Goal: Task Accomplishment & Management: Manage account settings

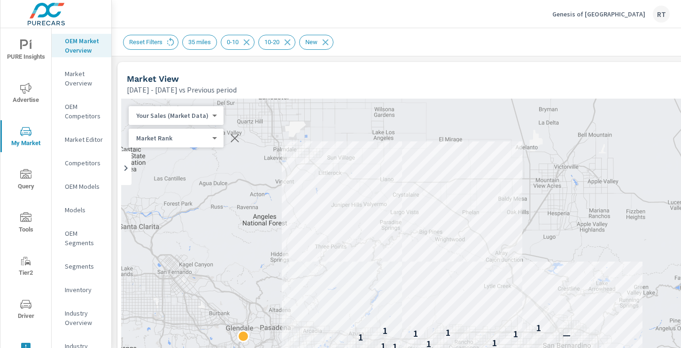
click at [607, 12] on p "Genesis of Ontario" at bounding box center [599, 14] width 93 height 8
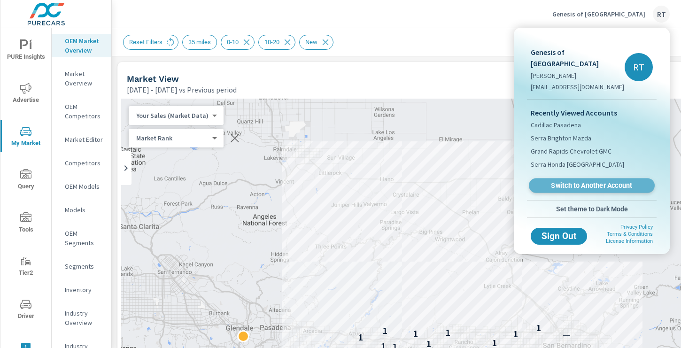
click at [556, 181] on span "Switch to Another Account" at bounding box center [591, 185] width 115 height 9
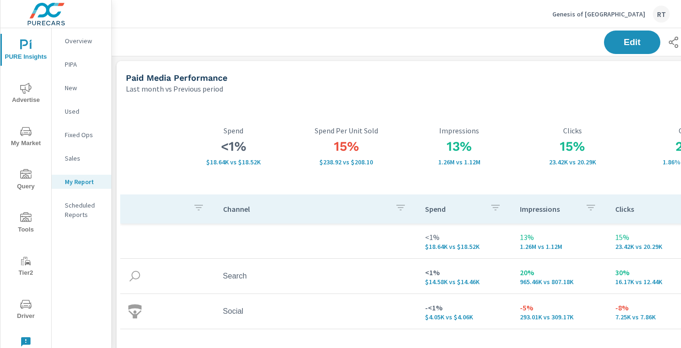
scroll to position [1302, 696]
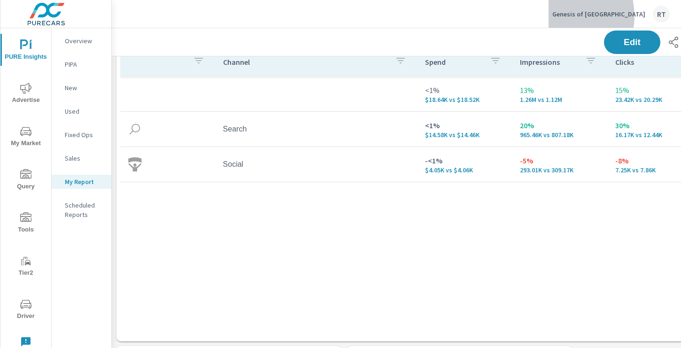
click at [601, 16] on p "Genesis of [GEOGRAPHIC_DATA]" at bounding box center [599, 14] width 93 height 8
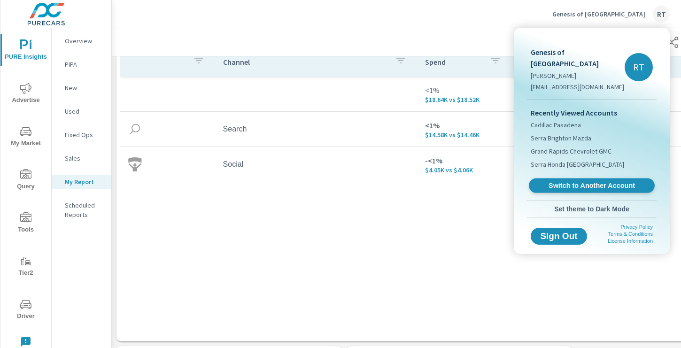
click at [566, 181] on span "Switch to Another Account" at bounding box center [591, 185] width 115 height 9
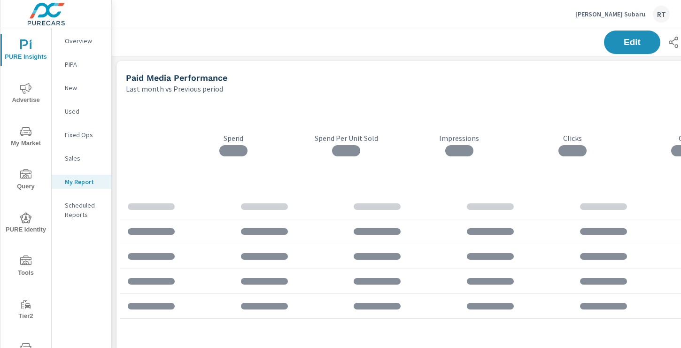
scroll to position [458, 0]
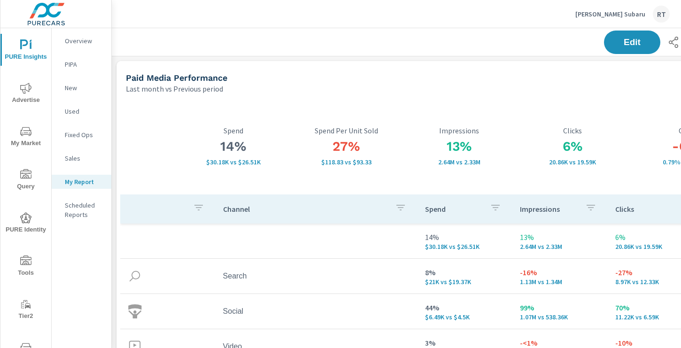
scroll to position [0, 126]
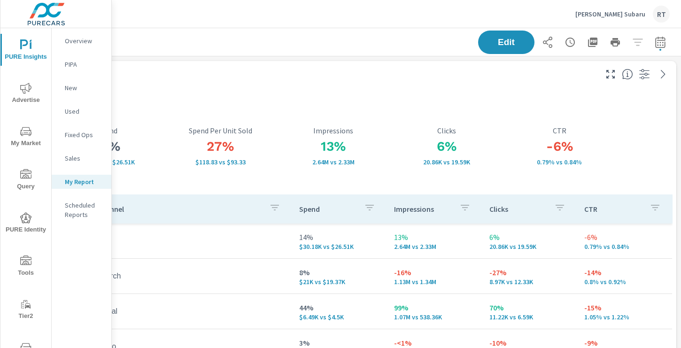
click at [661, 44] on icon "button" at bounding box center [660, 44] width 6 height 4
select select "Last month"
select select "Previous period"
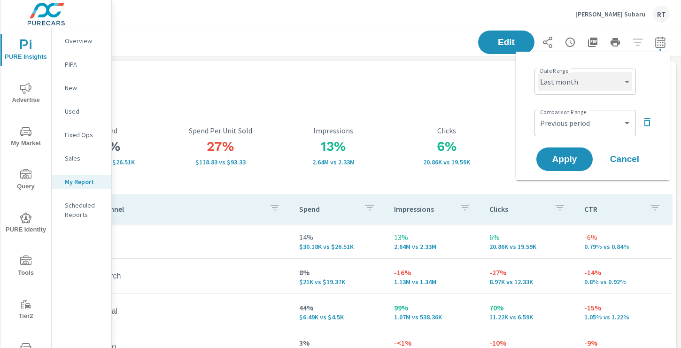
click at [595, 88] on select "Custom Yesterday Last week Last 7 days Last 14 days Last 30 days Last 45 days L…" at bounding box center [585, 81] width 94 height 19
click at [538, 72] on select "Custom Yesterday Last week Last 7 days Last 14 days Last 30 days Last 45 days L…" at bounding box center [585, 81] width 94 height 19
select select "Last 30 days"
click at [556, 160] on span "Apply" at bounding box center [564, 159] width 39 height 9
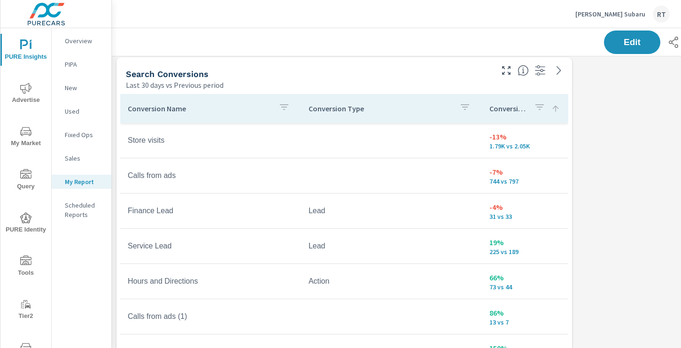
scroll to position [654, 0]
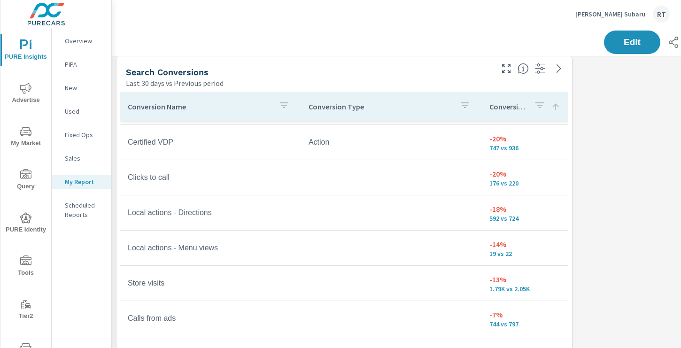
scroll to position [208, 0]
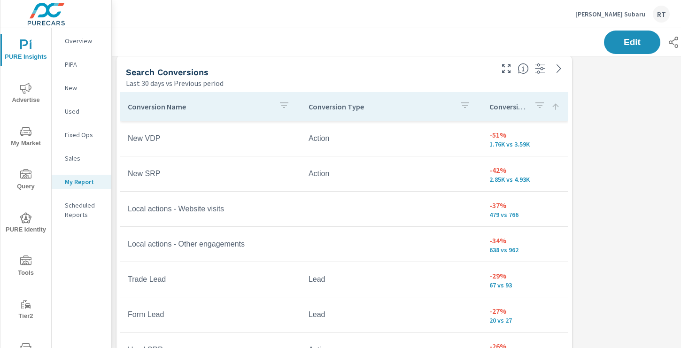
click at [557, 108] on icon at bounding box center [555, 106] width 9 height 9
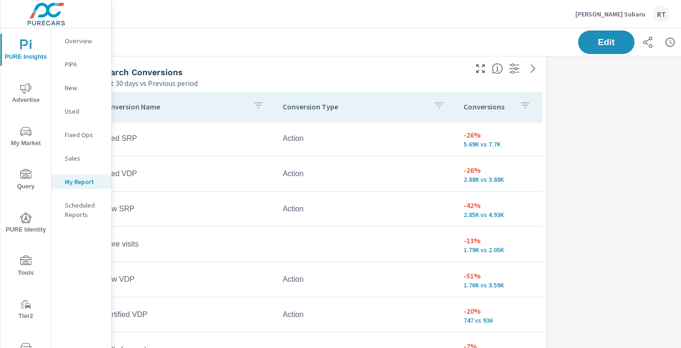
scroll to position [658, 25]
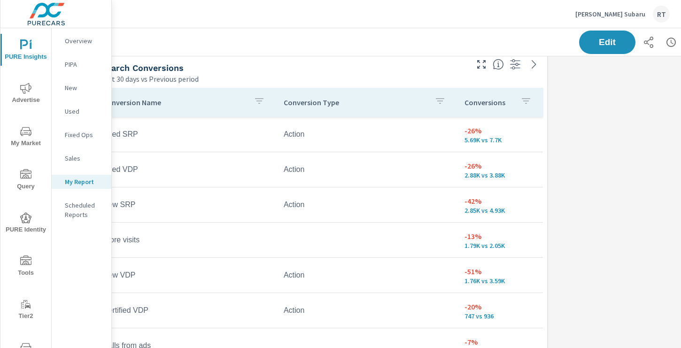
click at [513, 103] on p "Conversions" at bounding box center [489, 102] width 48 height 9
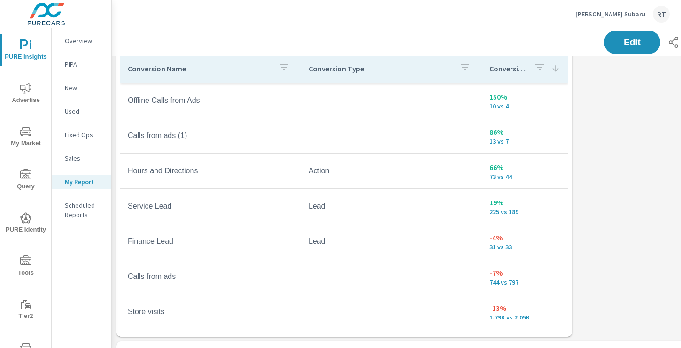
scroll to position [692, 0]
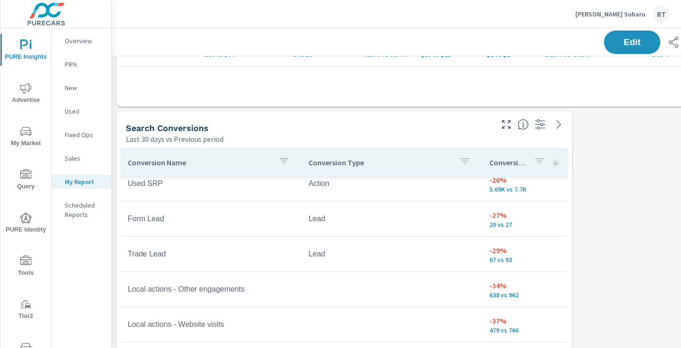
scroll to position [599, 0]
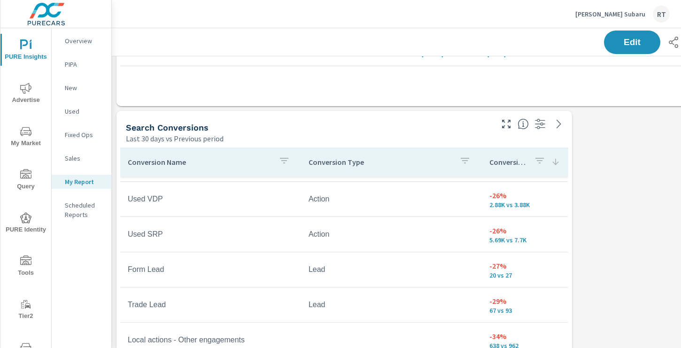
scroll to position [97, 0]
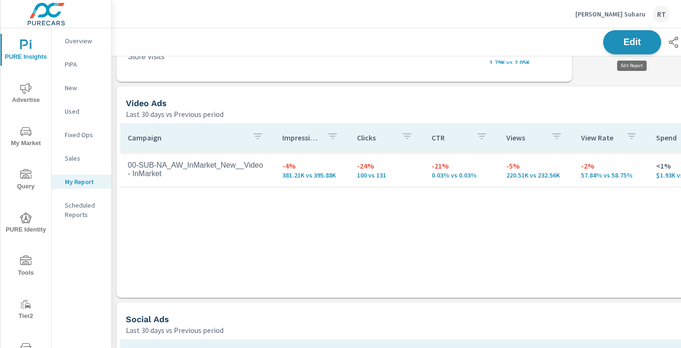
click at [624, 44] on span "Edit" at bounding box center [632, 42] width 39 height 9
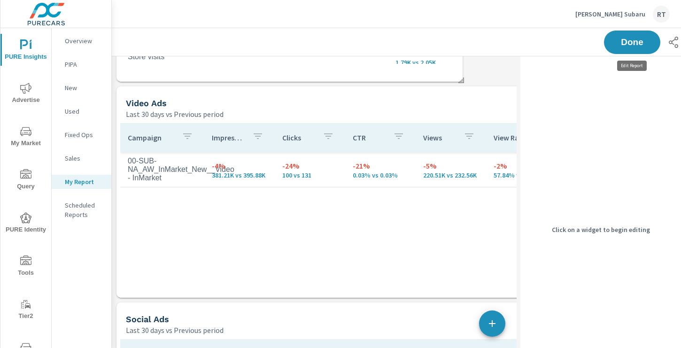
scroll to position [1626, 531]
click at [616, 44] on span "Done" at bounding box center [632, 42] width 39 height 9
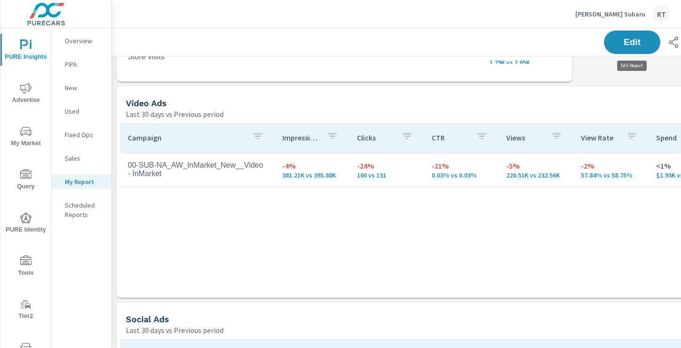
scroll to position [1626, 696]
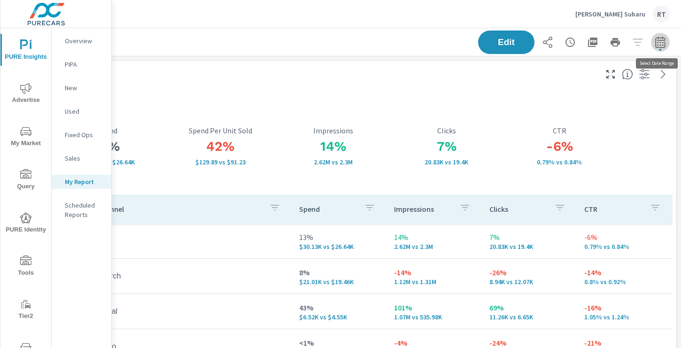
click at [659, 42] on icon "button" at bounding box center [660, 42] width 11 height 11
select select "Last 30 days"
select select "Previous period"
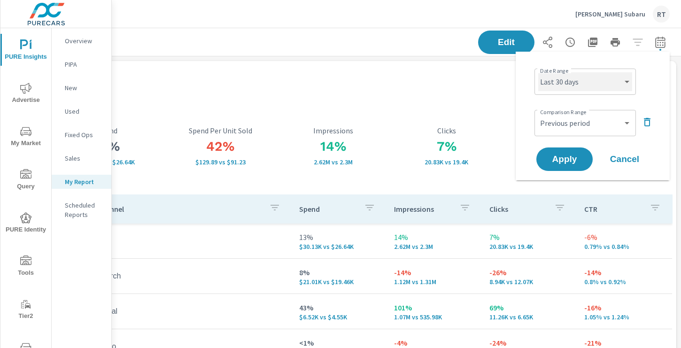
click at [623, 84] on select "Custom Yesterday Last week Last 7 days Last 14 days Last 30 days Last 45 days L…" at bounding box center [585, 81] width 94 height 19
click at [538, 72] on select "Custom Yesterday Last week Last 7 days Last 14 days Last 30 days Last 45 days L…" at bounding box center [585, 81] width 94 height 19
select select "Last 14 days"
click at [558, 162] on span "Apply" at bounding box center [564, 159] width 39 height 9
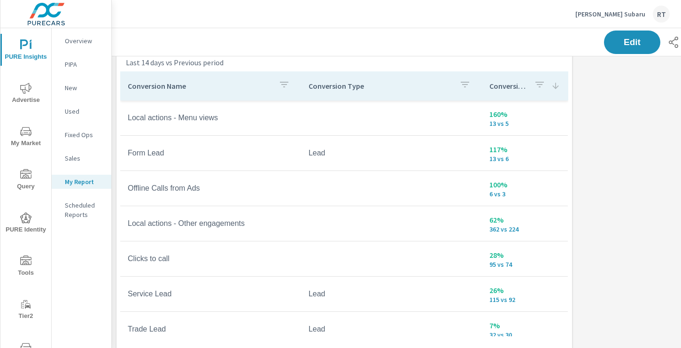
scroll to position [680, 0]
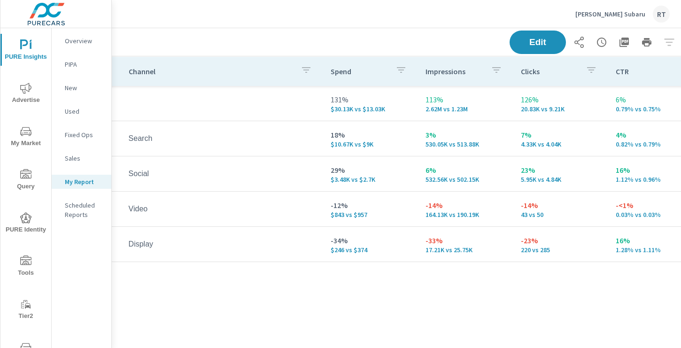
scroll to position [138, 95]
click at [626, 13] on p "Carr Subaru" at bounding box center [611, 14] width 70 height 8
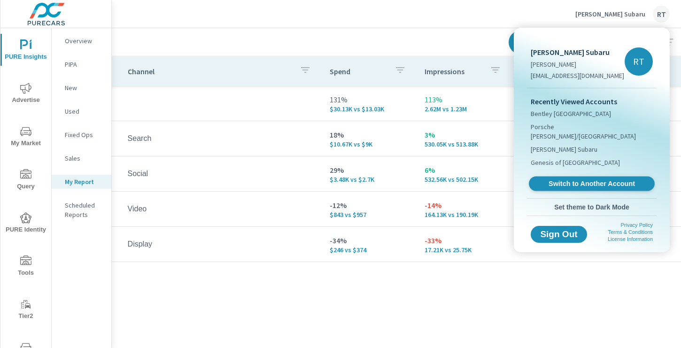
click at [568, 179] on span "Switch to Another Account" at bounding box center [591, 183] width 115 height 9
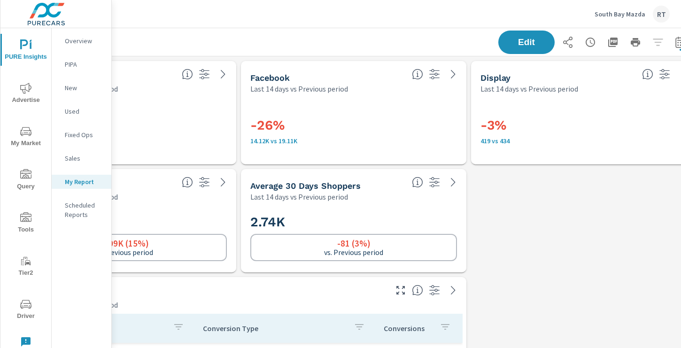
scroll to position [0, 126]
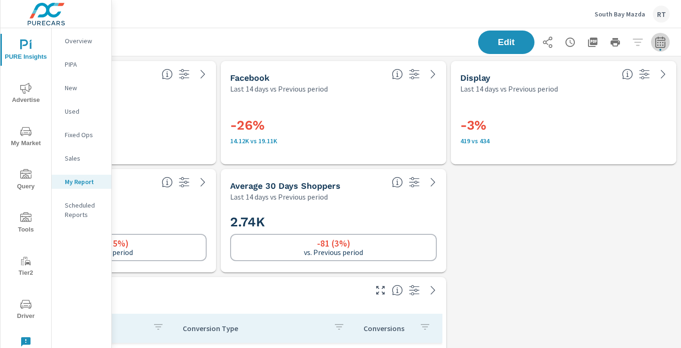
click at [662, 42] on icon "button" at bounding box center [660, 42] width 11 height 11
select select "Last 14 days"
select select "Previous period"
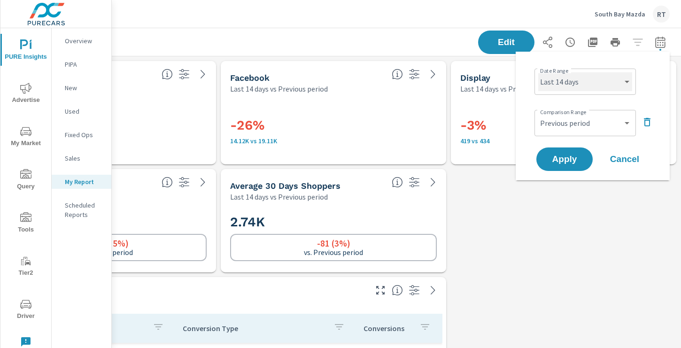
click at [594, 83] on select "Custom Yesterday Last week Last 7 days Last 14 days Last 30 days Last 45 days L…" at bounding box center [585, 81] width 94 height 19
click at [538, 72] on select "Custom Yesterday Last week Last 7 days Last 14 days Last 30 days Last 45 days L…" at bounding box center [585, 81] width 94 height 19
select select "Last 30 days"
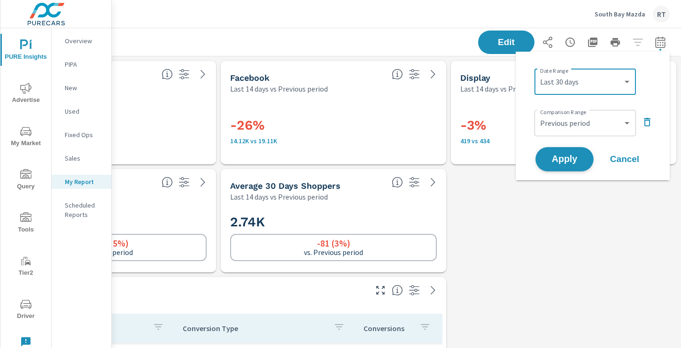
click at [559, 160] on span "Apply" at bounding box center [564, 159] width 39 height 9
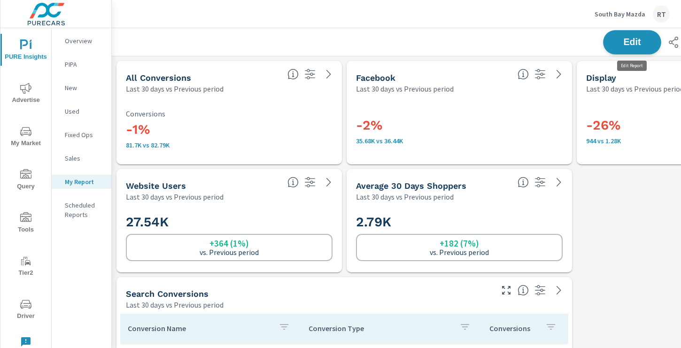
click at [625, 35] on button "Edit" at bounding box center [632, 42] width 58 height 24
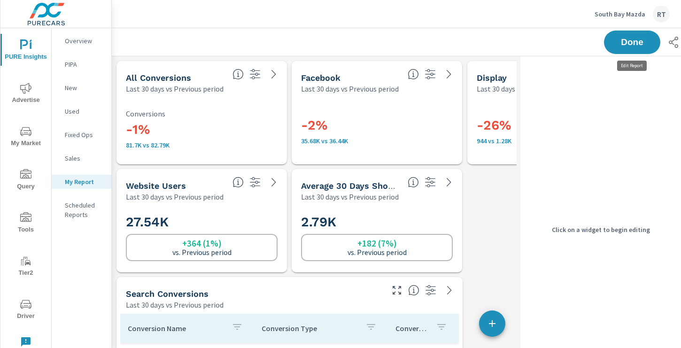
scroll to position [1194, 531]
click at [495, 88] on p "Last 30 days vs Previous period" at bounding box center [526, 88] width 98 height 11
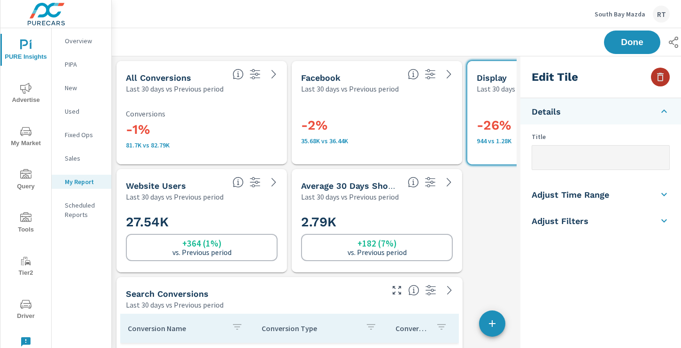
click at [658, 78] on icon "button" at bounding box center [660, 77] width 7 height 8
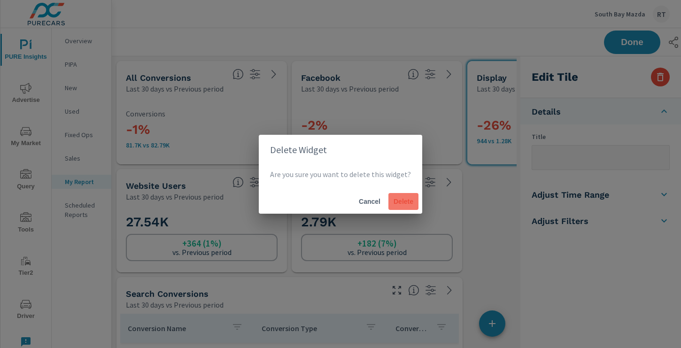
click at [407, 198] on span "Delete" at bounding box center [403, 201] width 23 height 8
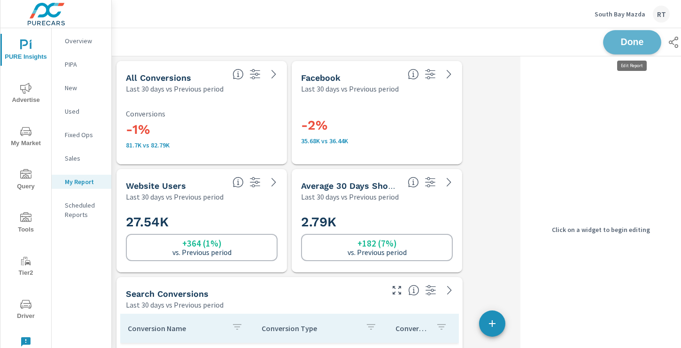
click at [636, 41] on span "Done" at bounding box center [632, 42] width 39 height 9
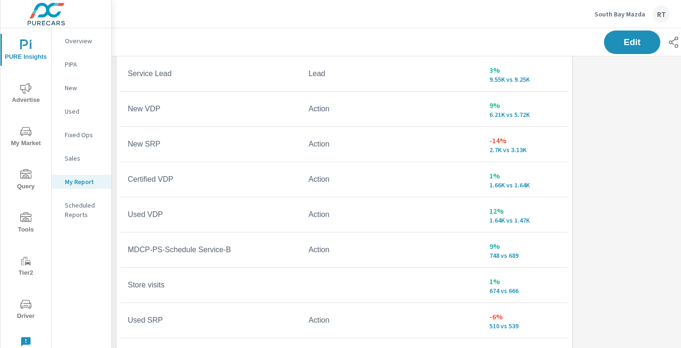
scroll to position [321, 0]
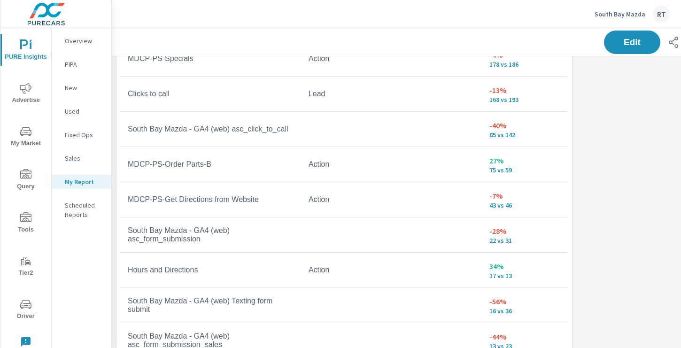
scroll to position [2, 0]
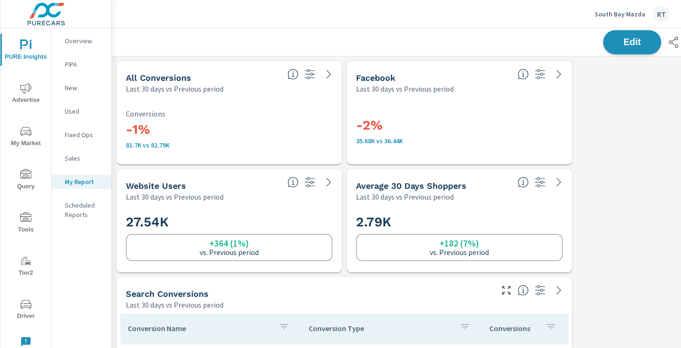
click at [616, 44] on span "Edit" at bounding box center [632, 42] width 39 height 9
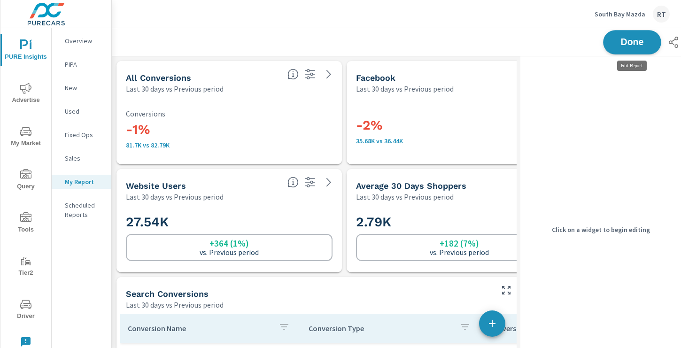
scroll to position [1194, 531]
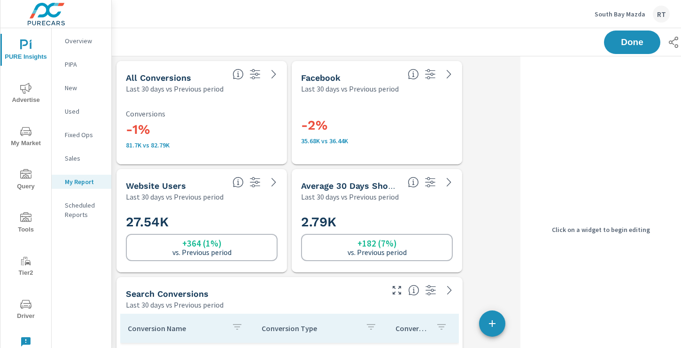
drag, startPoint x: 233, startPoint y: 142, endPoint x: 255, endPoint y: 142, distance: 22.1
click at [233, 142] on p "81.7K vs 82.79K" at bounding box center [202, 145] width 152 height 8
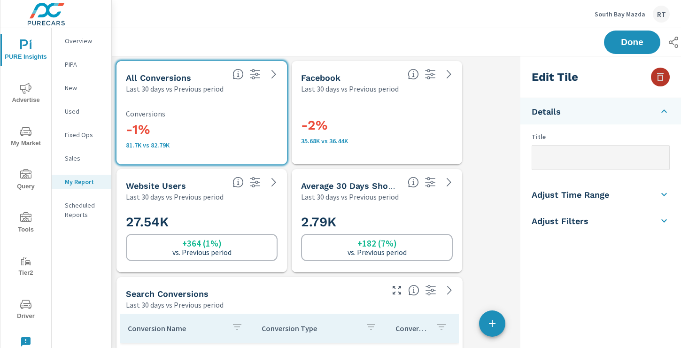
click at [657, 76] on icon "button" at bounding box center [660, 76] width 11 height 11
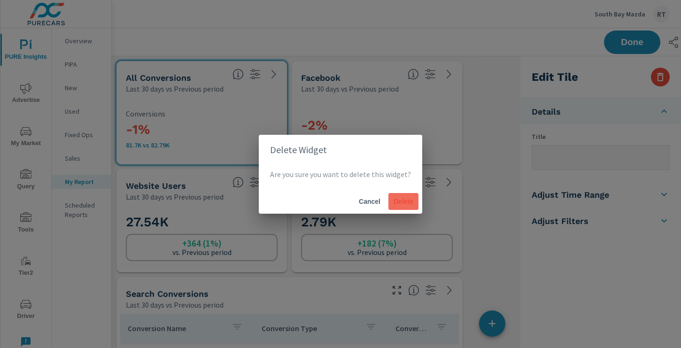
click at [401, 200] on span "Delete" at bounding box center [403, 201] width 23 height 8
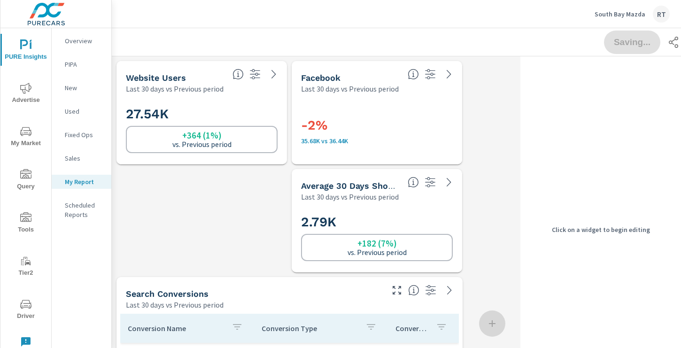
click at [388, 145] on div "-2% 35.68K vs 36.44K" at bounding box center [377, 129] width 152 height 52
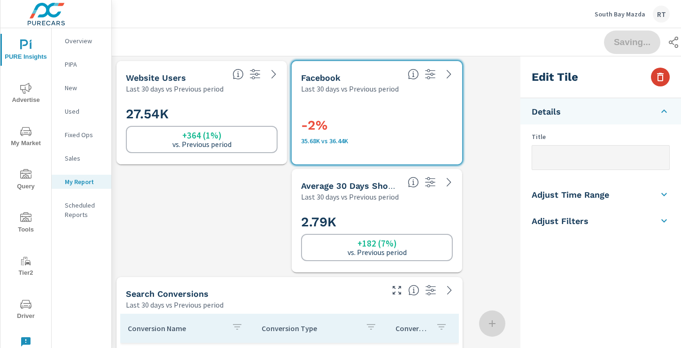
click at [662, 77] on icon "button" at bounding box center [660, 76] width 11 height 11
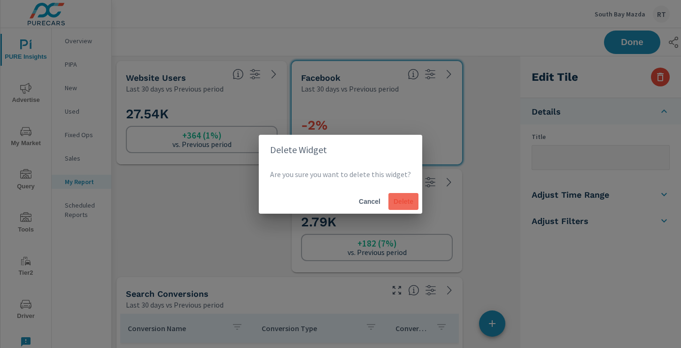
click at [400, 202] on span "Delete" at bounding box center [403, 201] width 23 height 8
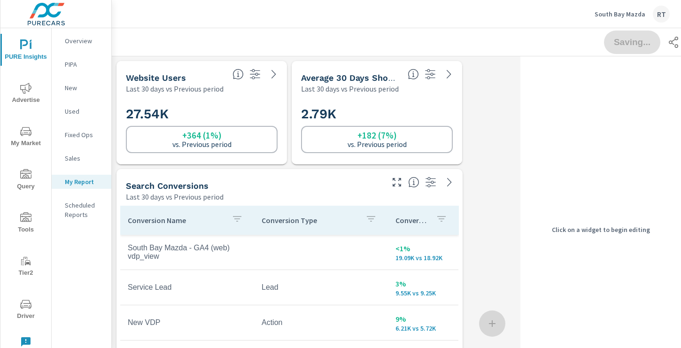
scroll to position [5, 5]
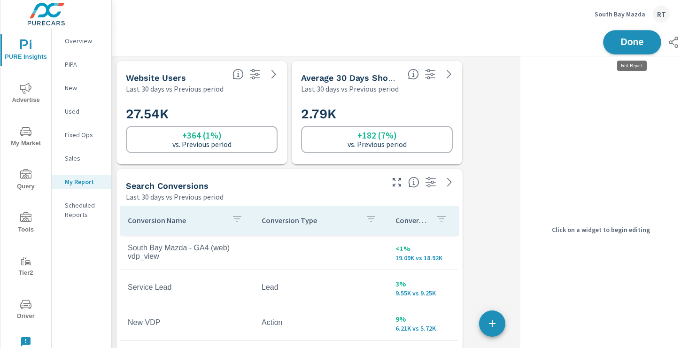
click at [636, 39] on span "Done" at bounding box center [632, 42] width 39 height 9
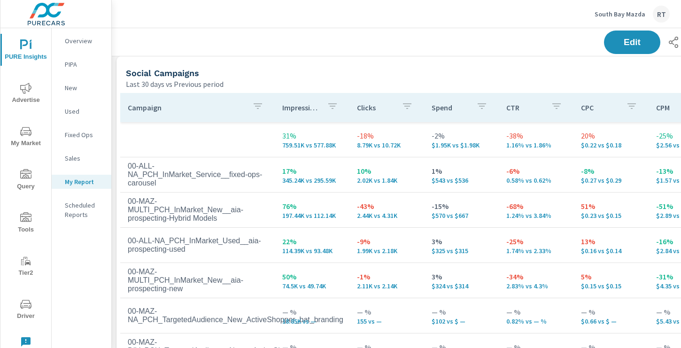
scroll to position [762, 0]
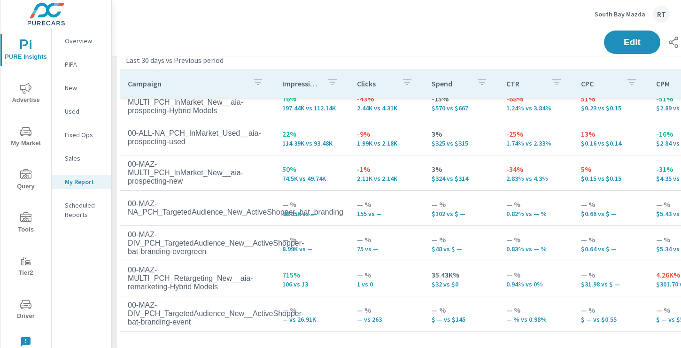
scroll to position [794, 0]
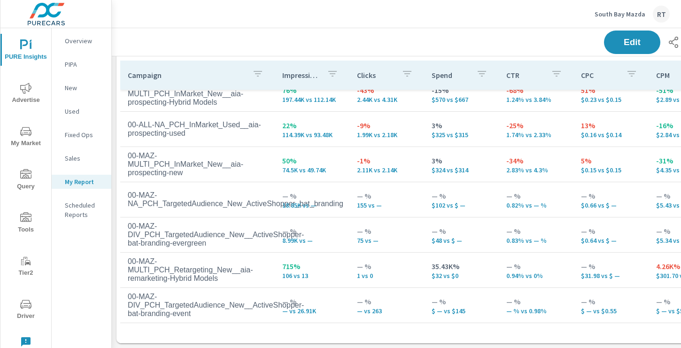
scroll to position [46, 0]
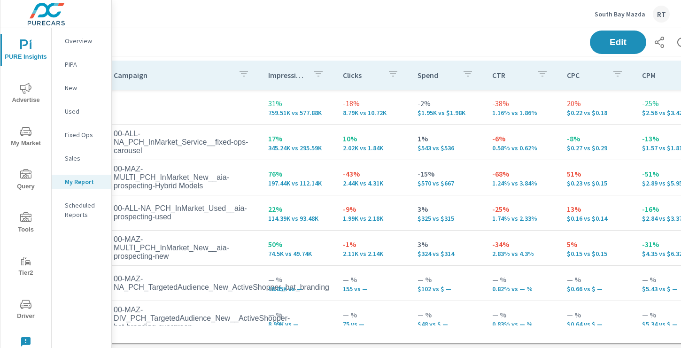
scroll to position [794, 0]
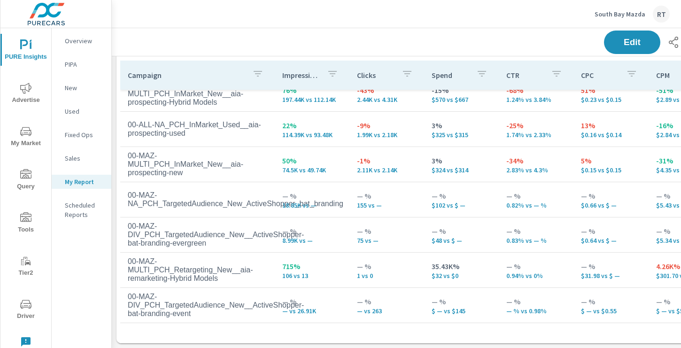
scroll to position [73, 0]
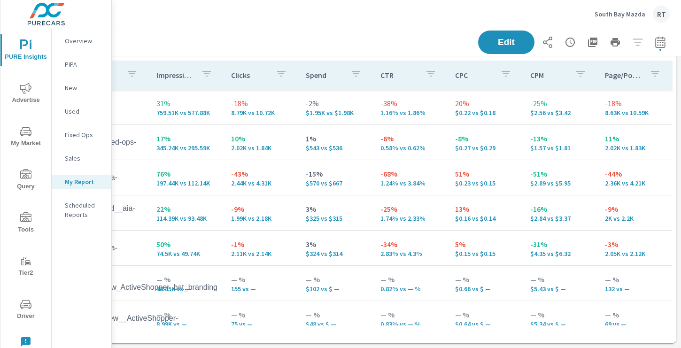
scroll to position [794, 0]
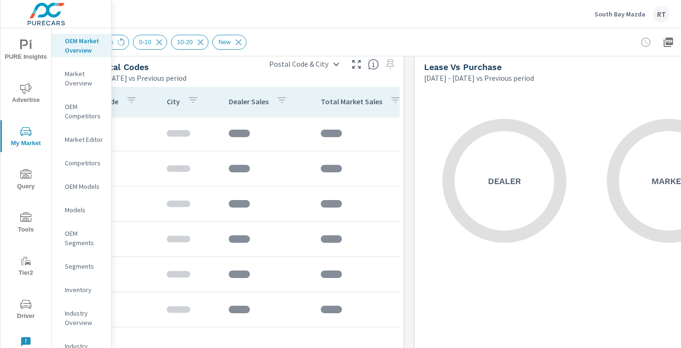
scroll to position [1118, 126]
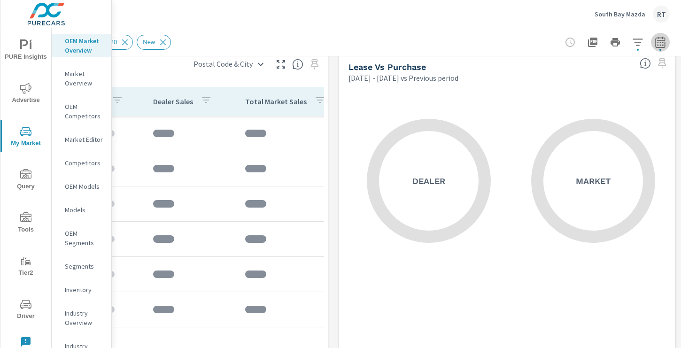
click at [660, 43] on icon "button" at bounding box center [660, 44] width 6 height 4
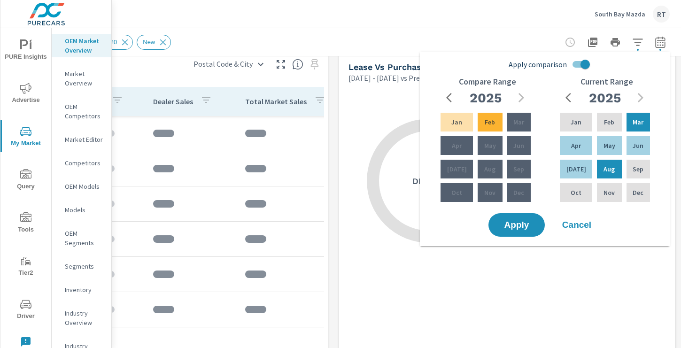
click at [579, 61] on input "Apply comparison" at bounding box center [586, 64] width 54 height 18
checkbox input "false"
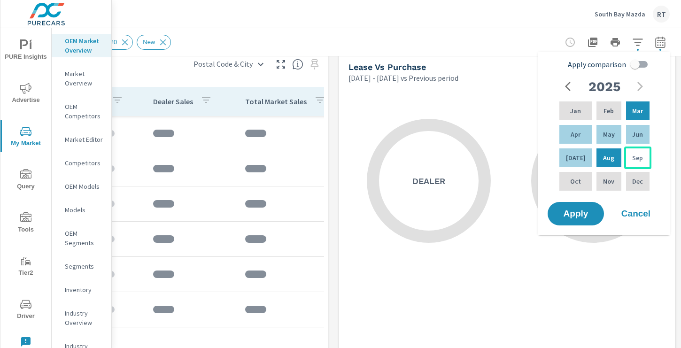
click at [632, 157] on p "Sep" at bounding box center [637, 157] width 11 height 9
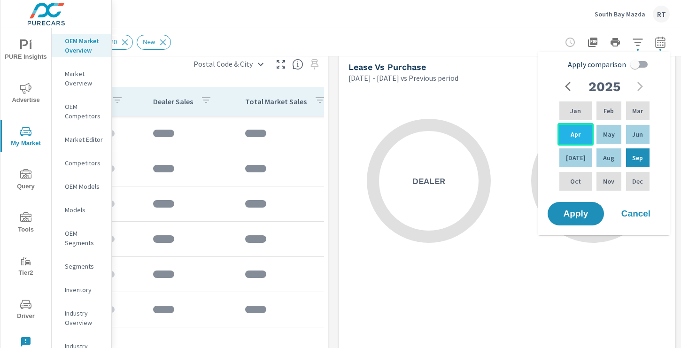
click at [571, 136] on p "Apr" at bounding box center [576, 134] width 10 height 9
click at [573, 214] on span "Apply" at bounding box center [576, 214] width 39 height 9
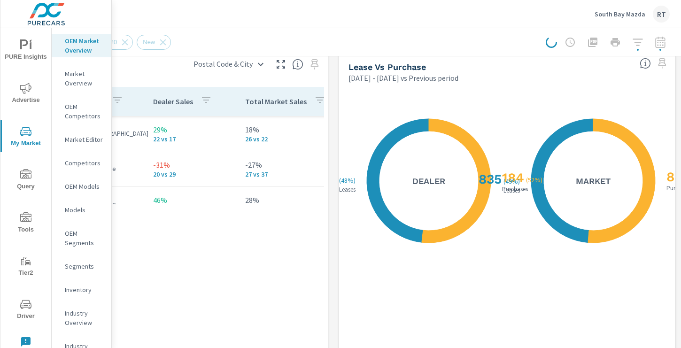
scroll to position [176, 0]
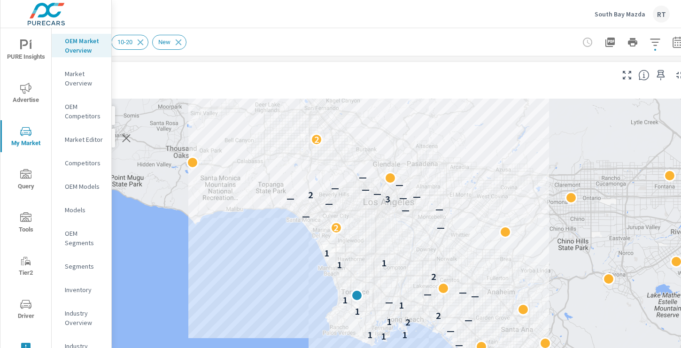
scroll to position [0, 126]
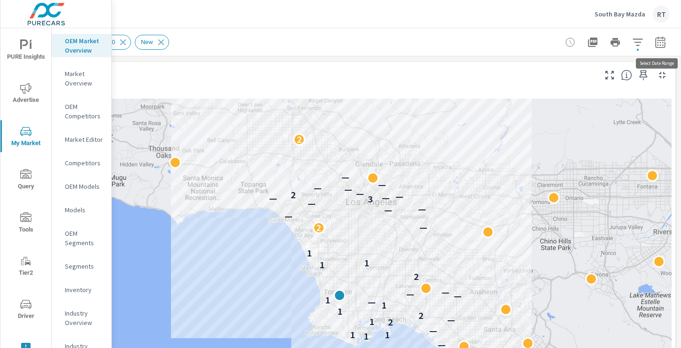
click at [661, 41] on icon "button" at bounding box center [660, 42] width 11 height 11
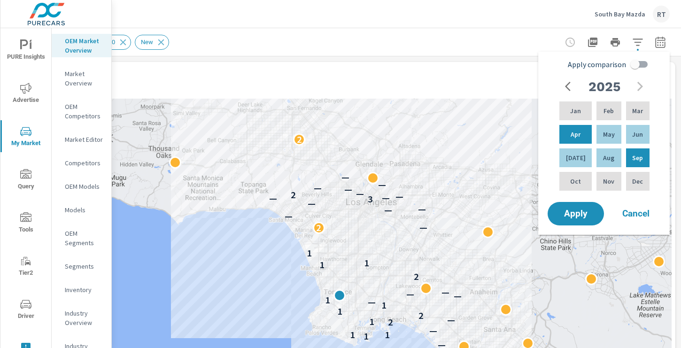
click at [636, 62] on input "Apply comparison" at bounding box center [635, 64] width 54 height 18
checkbox input "true"
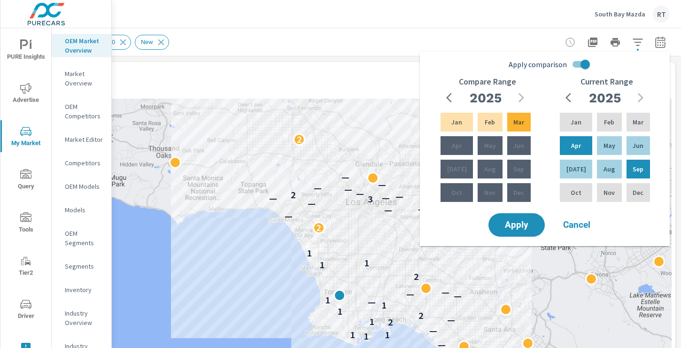
click at [450, 98] on icon "button" at bounding box center [451, 97] width 11 height 11
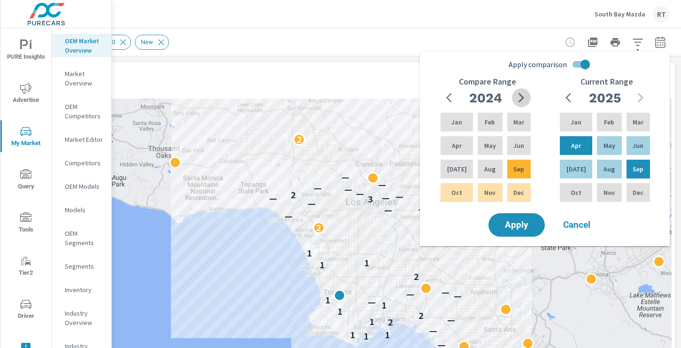
click at [521, 97] on icon "button" at bounding box center [521, 97] width 11 height 11
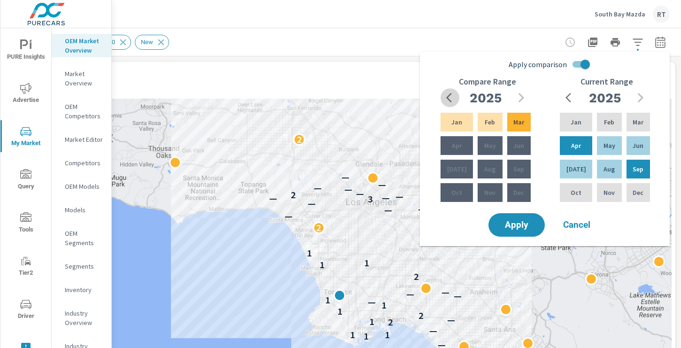
click at [446, 96] on span "button" at bounding box center [449, 97] width 11 height 11
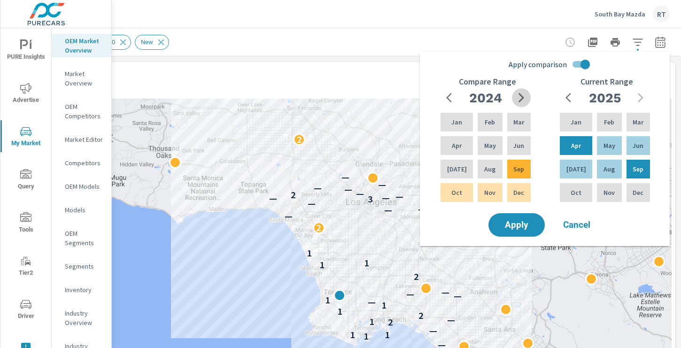
click at [520, 98] on icon "button" at bounding box center [521, 97] width 11 height 11
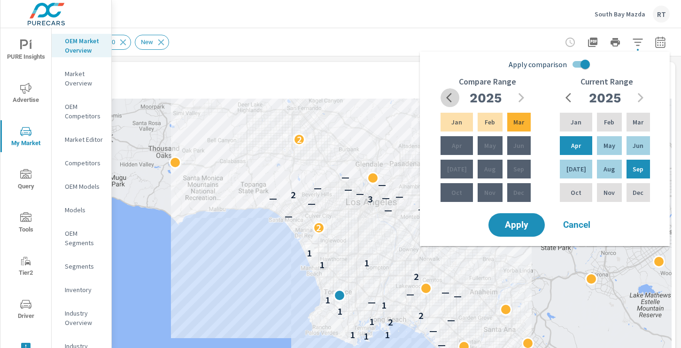
click at [450, 95] on icon "button" at bounding box center [449, 97] width 6 height 9
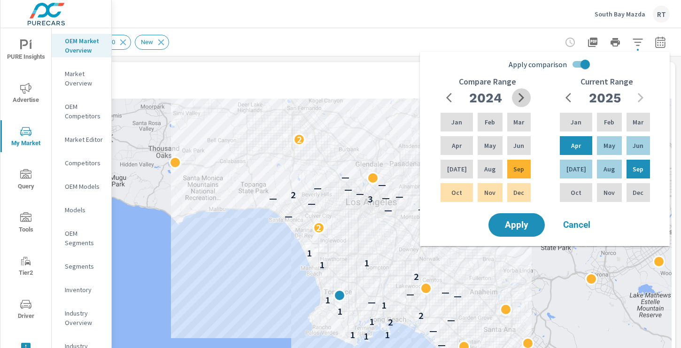
click at [522, 93] on icon "button" at bounding box center [521, 97] width 11 height 11
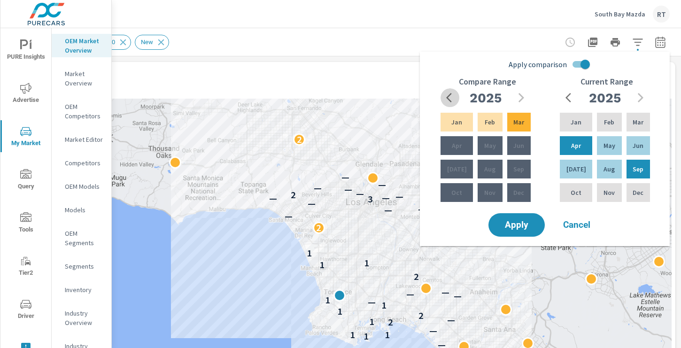
click at [448, 97] on icon "button" at bounding box center [449, 97] width 6 height 9
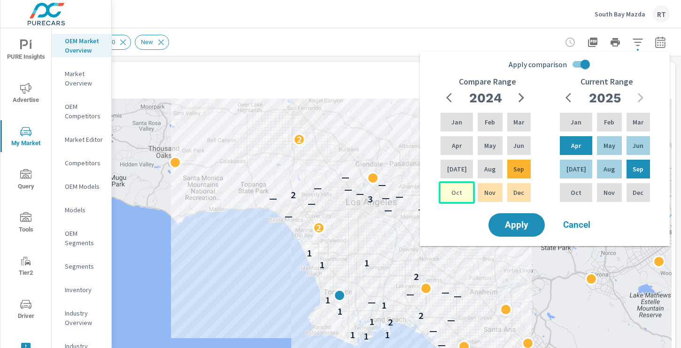
click at [452, 191] on p "Oct" at bounding box center [457, 192] width 11 height 9
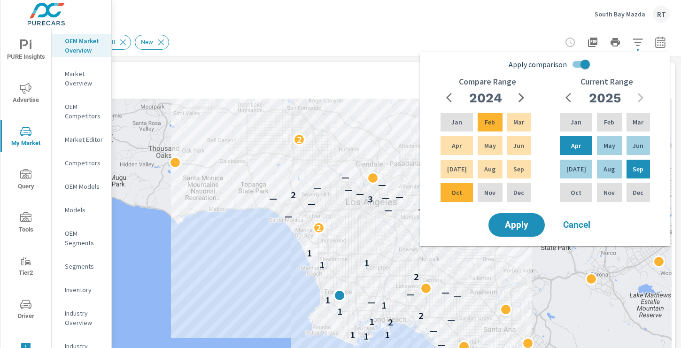
click at [522, 95] on icon "button" at bounding box center [521, 97] width 11 height 11
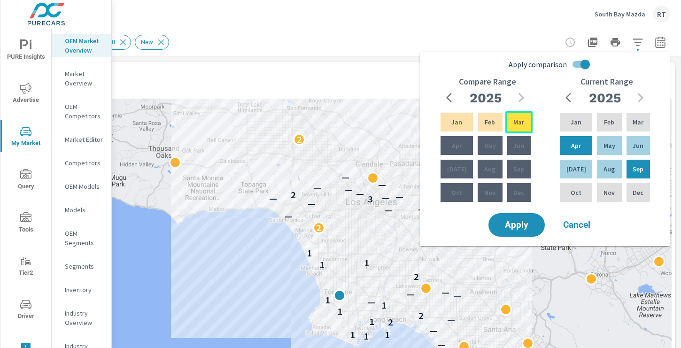
click at [518, 120] on p "Mar" at bounding box center [519, 121] width 11 height 9
click at [447, 97] on icon "button" at bounding box center [451, 97] width 11 height 11
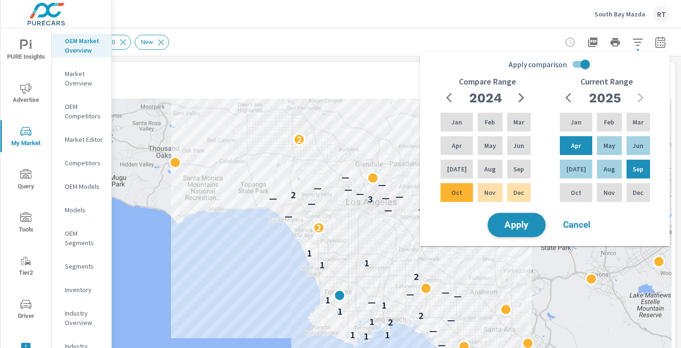
click at [525, 226] on span "Apply" at bounding box center [517, 225] width 39 height 9
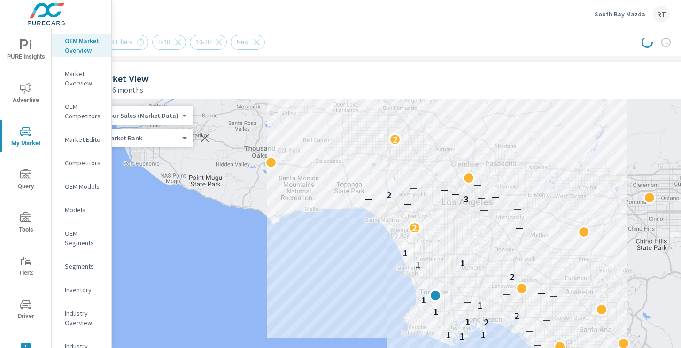
scroll to position [0, 0]
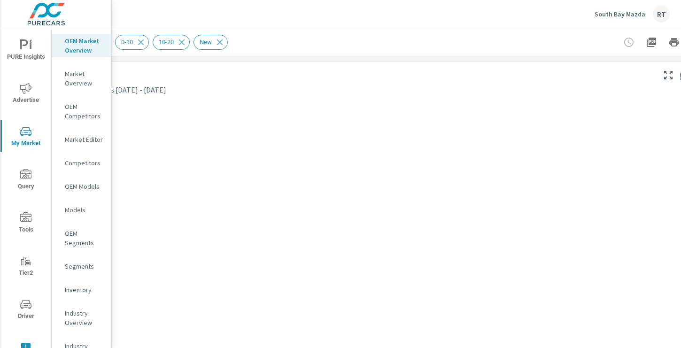
scroll to position [0, 126]
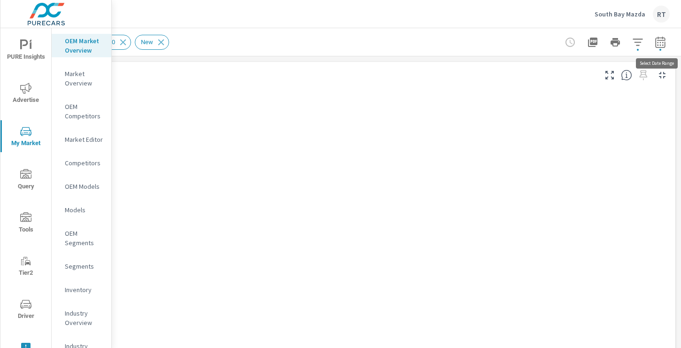
click at [662, 43] on icon "button" at bounding box center [660, 42] width 11 height 11
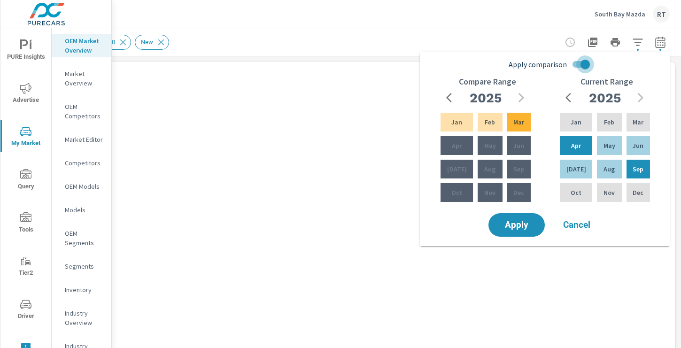
click at [579, 62] on input "Apply comparison" at bounding box center [586, 64] width 54 height 18
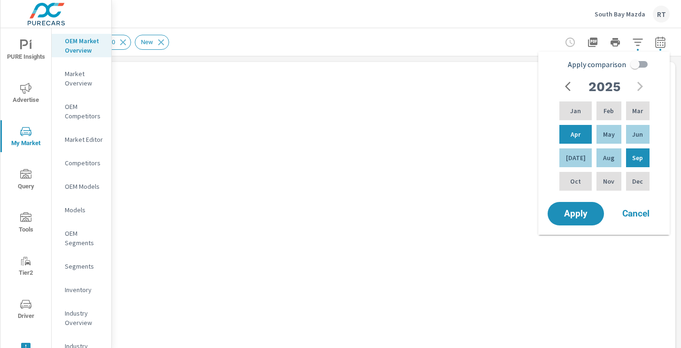
click at [634, 65] on input "Apply comparison" at bounding box center [635, 64] width 54 height 18
checkbox input "true"
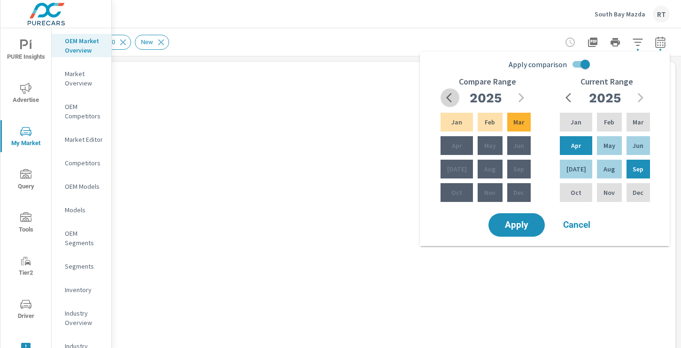
click at [449, 99] on icon "button" at bounding box center [451, 97] width 11 height 11
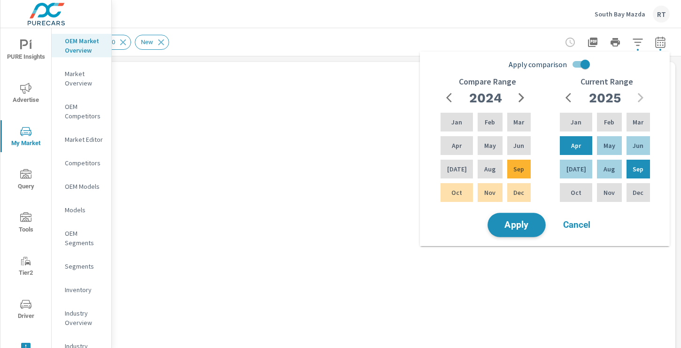
click at [525, 221] on span "Apply" at bounding box center [517, 225] width 39 height 9
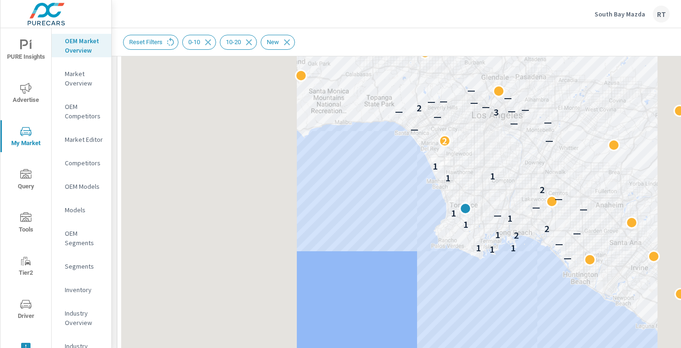
scroll to position [130, 0]
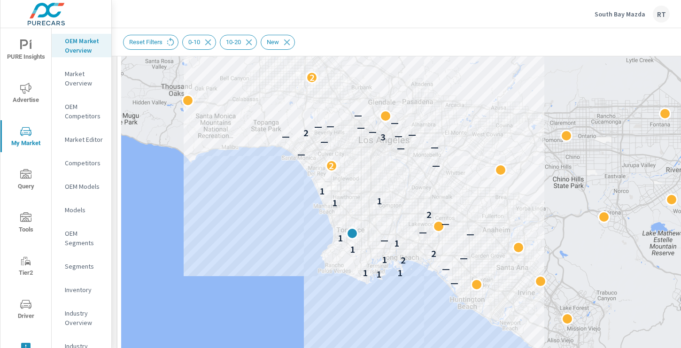
drag, startPoint x: 562, startPoint y: 126, endPoint x: 448, endPoint y: 124, distance: 114.7
click at [448, 124] on div "— 1 1 1 — 2 1 — 2 1 1 — 1 1 — — — 2 1 1 1 2 — — — — — 3 — — — 2 — — — — — — 2" at bounding box center [459, 230] width 677 height 522
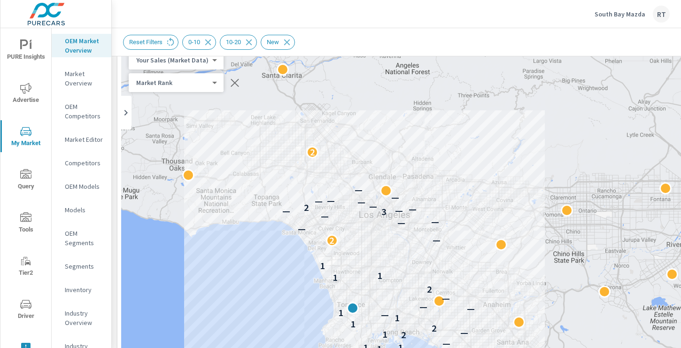
scroll to position [41, 0]
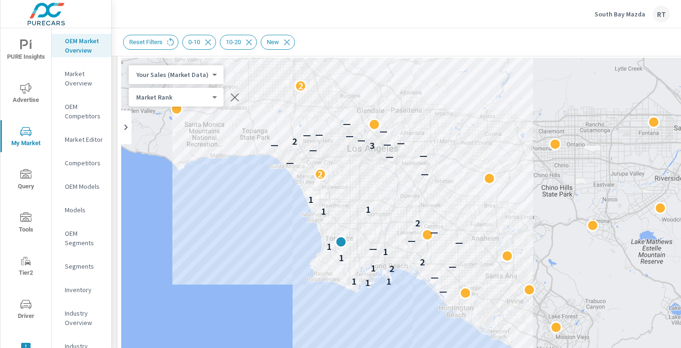
drag, startPoint x: 474, startPoint y: 211, endPoint x: 462, endPoint y: 129, distance: 83.1
click at [462, 129] on div "— 1 1 1 — 2 1 — 2 1 1 — 1 1 — — — 2 1 1 1 2 — — — — — 3 — — — 2 — — — — — — 2" at bounding box center [459, 319] width 677 height 522
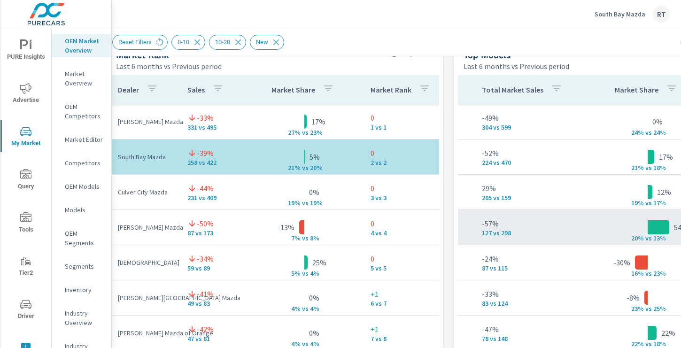
scroll to position [0, 375]
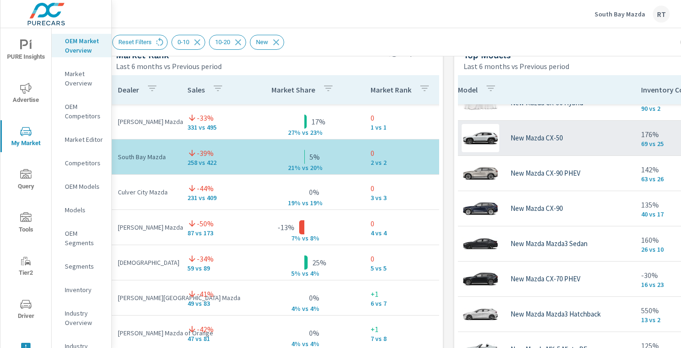
scroll to position [89, 0]
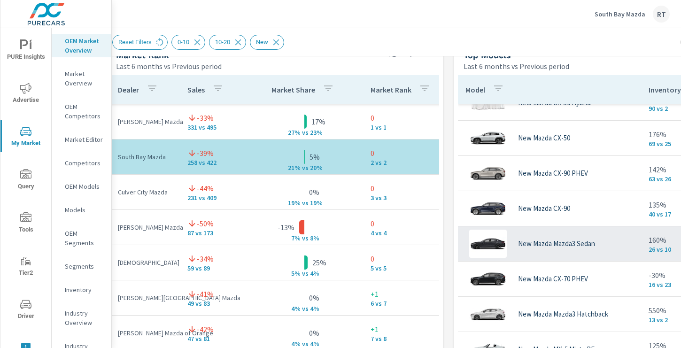
scroll to position [53, 0]
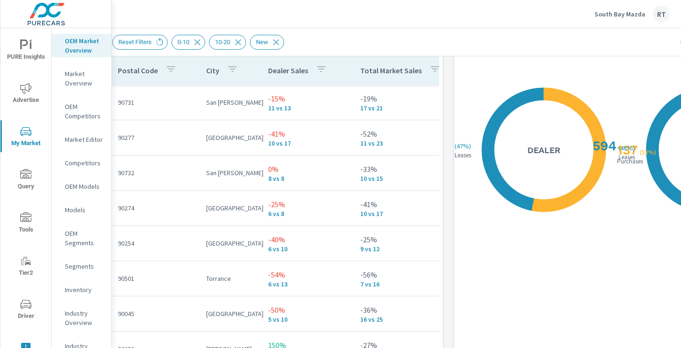
scroll to position [1156, 11]
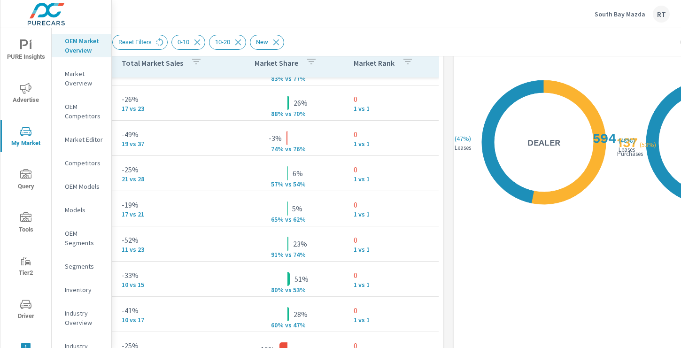
scroll to position [54, 239]
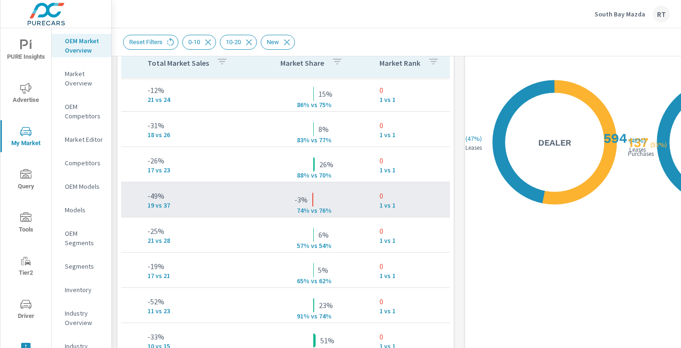
scroll to position [1, 96]
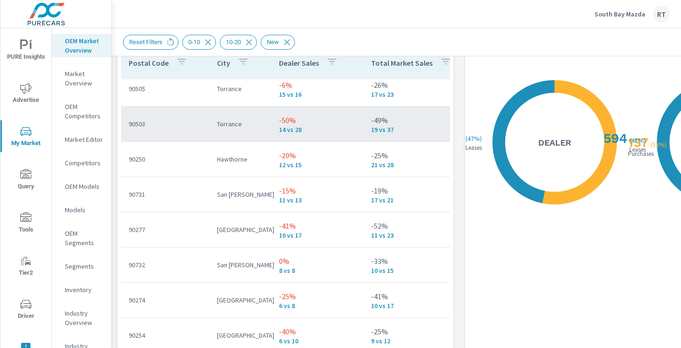
scroll to position [78, 0]
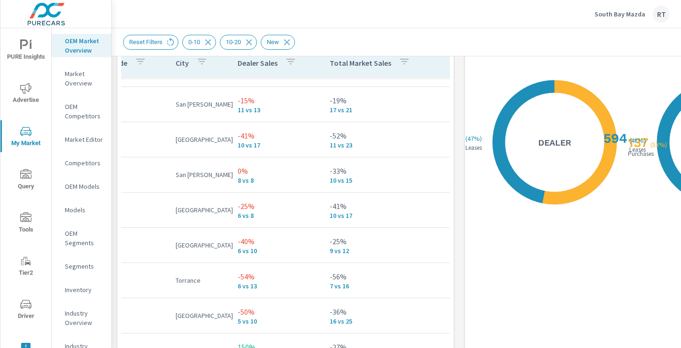
scroll to position [167, 0]
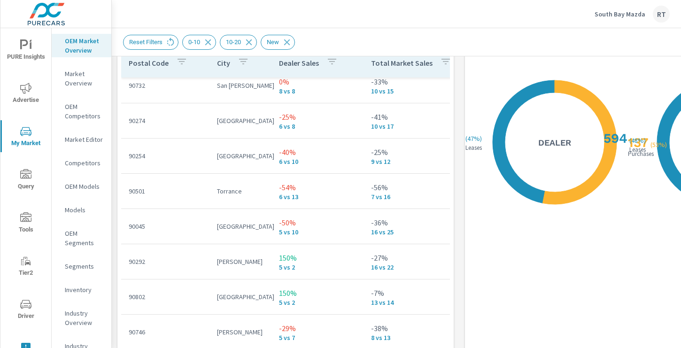
scroll to position [257, 0]
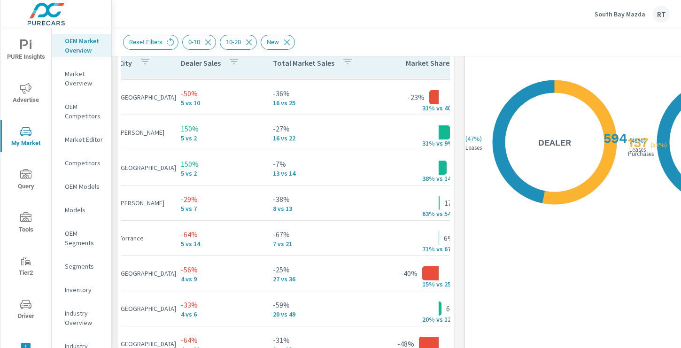
scroll to position [385, 0]
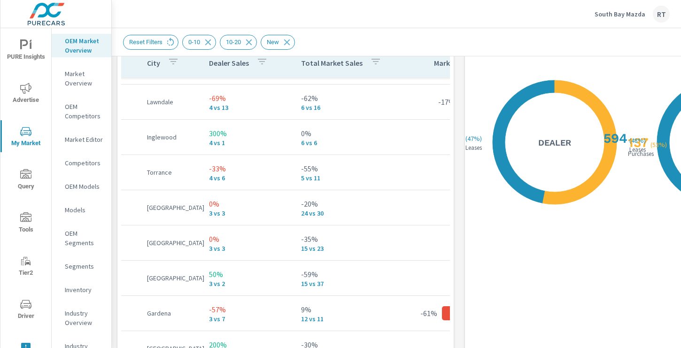
scroll to position [698, 0]
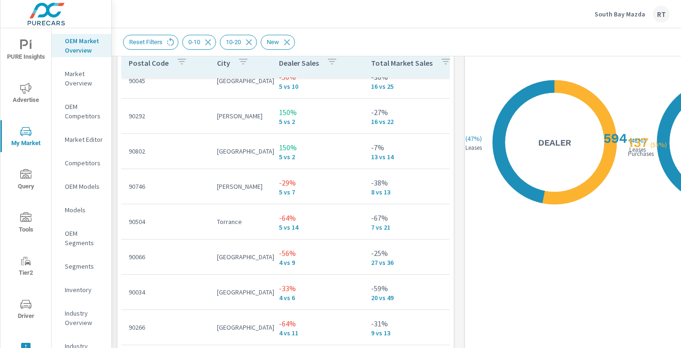
scroll to position [65, 0]
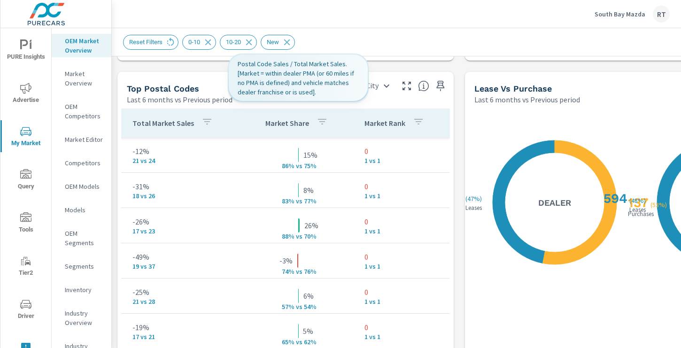
click at [333, 125] on th "Market Share" at bounding box center [298, 123] width 117 height 29
click at [314, 124] on button "button" at bounding box center [322, 123] width 19 height 22
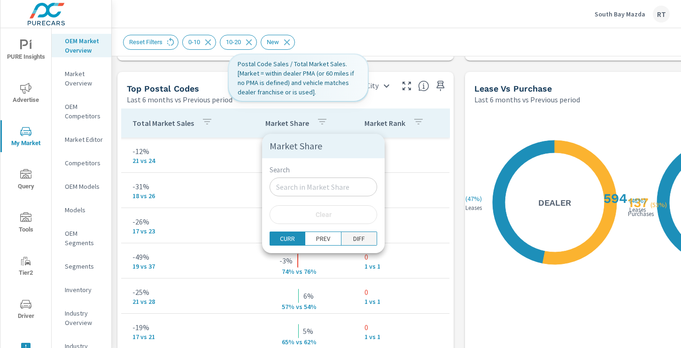
click at [353, 238] on p "DIFF" at bounding box center [359, 238] width 12 height 9
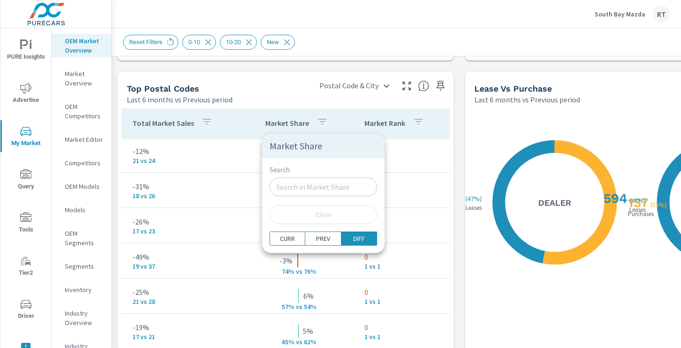
click at [343, 118] on div at bounding box center [340, 174] width 681 height 348
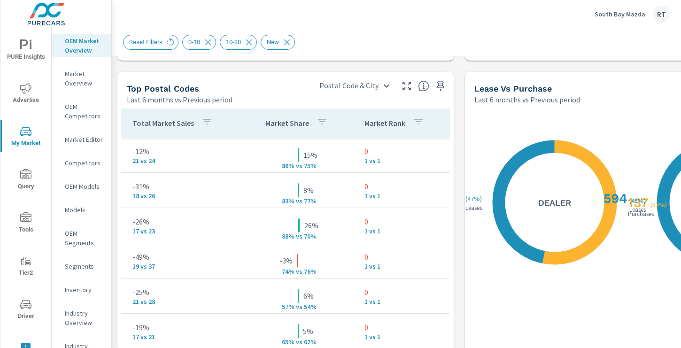
click at [214, 122] on th "Total Market Sales" at bounding box center [182, 123] width 115 height 29
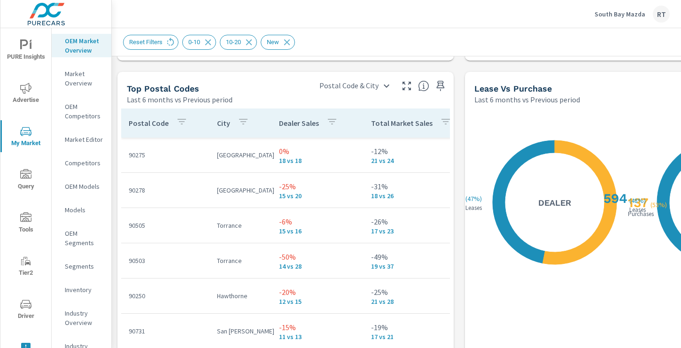
click at [345, 127] on th "Dealer Sales" at bounding box center [318, 123] width 92 height 29
click at [272, 123] on th "Dealer Sales" at bounding box center [318, 123] width 92 height 29
click at [300, 125] on p "Dealer Sales" at bounding box center [299, 122] width 40 height 9
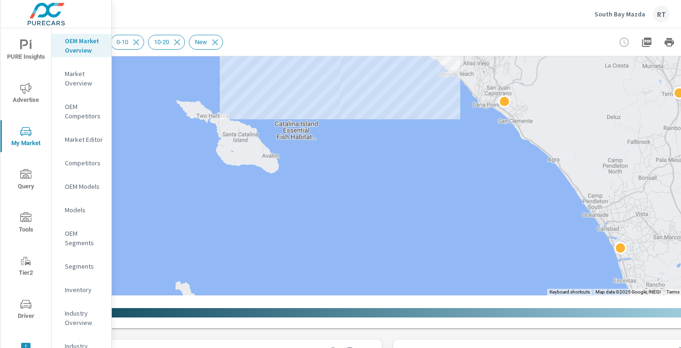
scroll to position [326, 126]
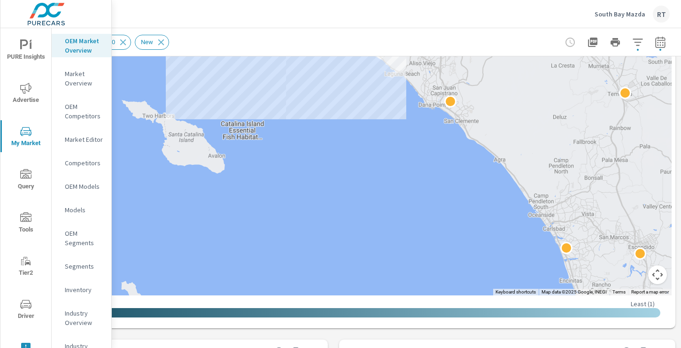
click at [661, 277] on button "Map camera controls" at bounding box center [657, 274] width 19 height 19
click at [634, 229] on button "Zoom in" at bounding box center [634, 227] width 19 height 19
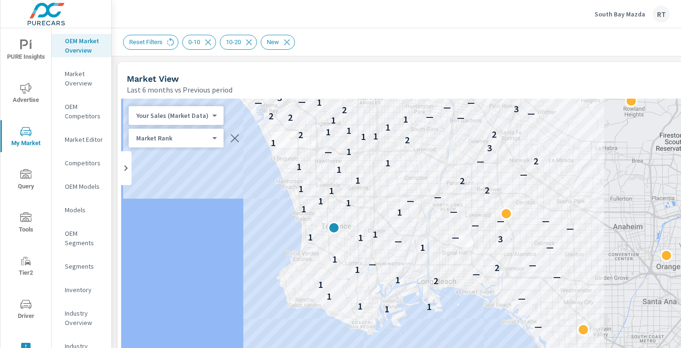
drag, startPoint x: 304, startPoint y: 152, endPoint x: 425, endPoint y: 183, distance: 124.8
